Goal: Transaction & Acquisition: Book appointment/travel/reservation

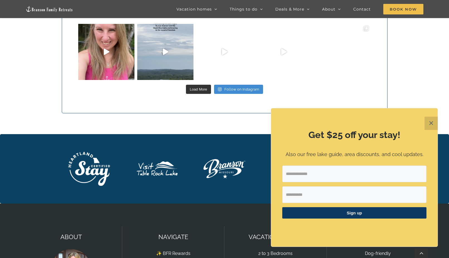
scroll to position [1895, 0]
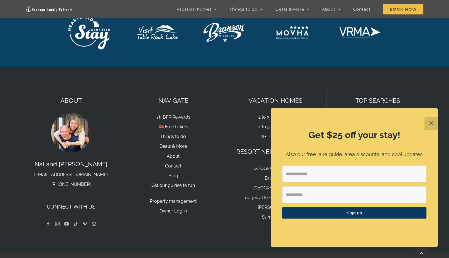
click at [429, 121] on button "✕" at bounding box center [430, 123] width 13 height 13
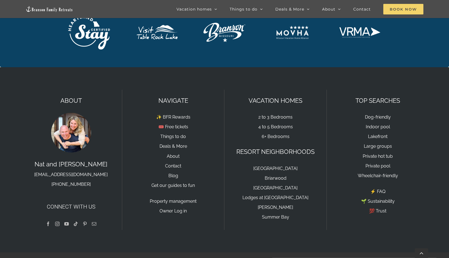
click at [408, 7] on span "Book Now" at bounding box center [403, 9] width 40 height 11
